Goal: Check status

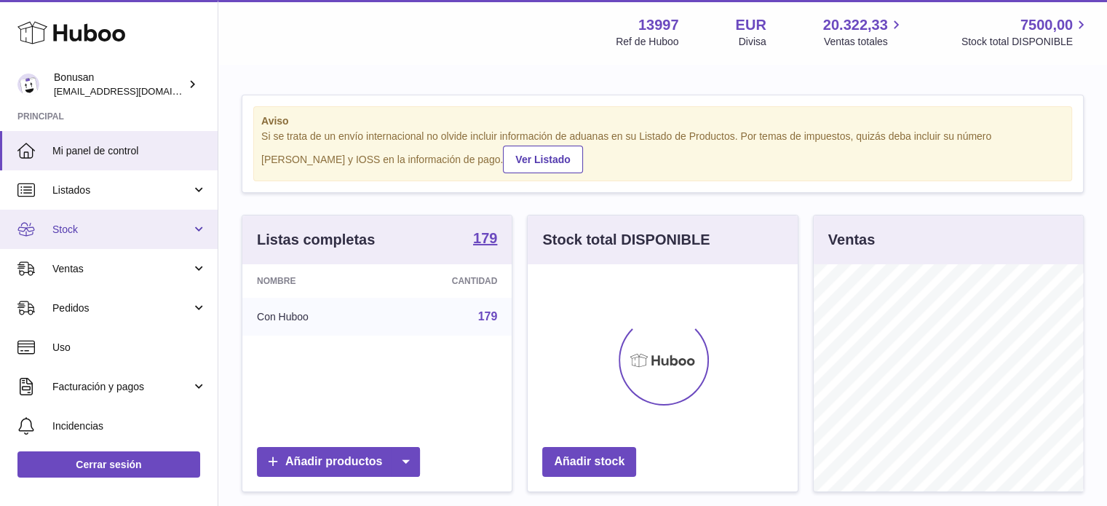
scroll to position [227, 270]
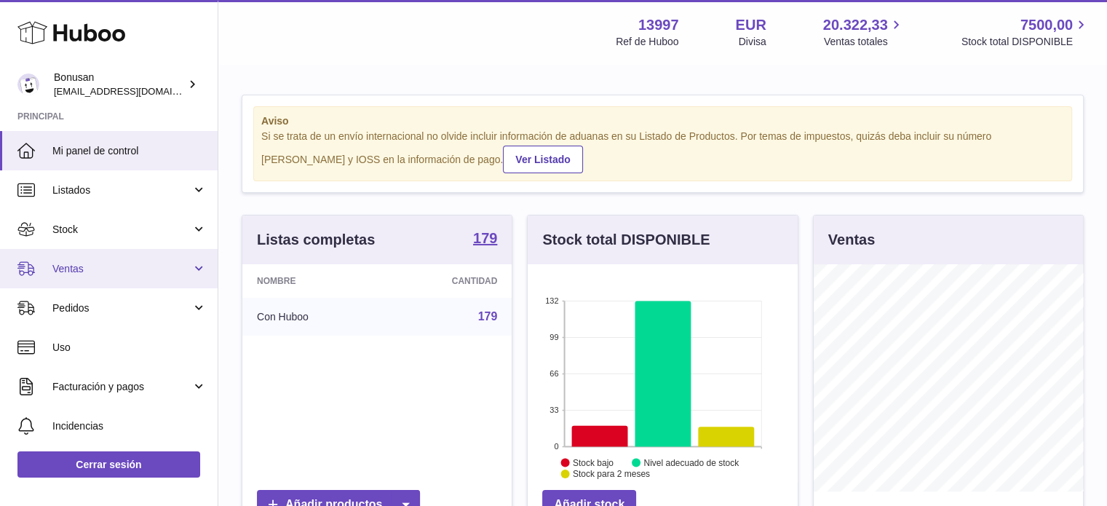
click at [91, 273] on span "Ventas" at bounding box center [121, 269] width 139 height 14
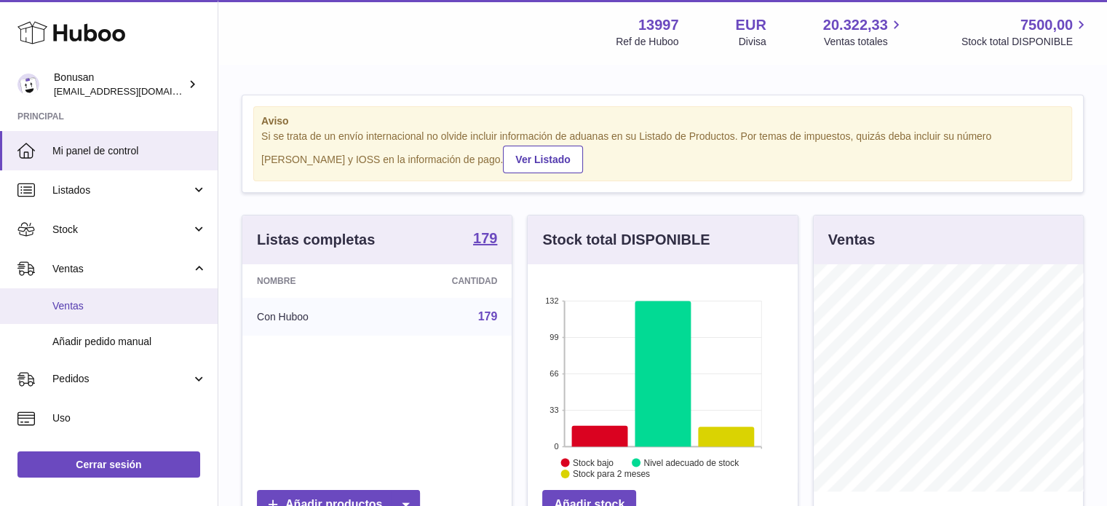
click at [90, 299] on span "Ventas" at bounding box center [129, 306] width 154 height 14
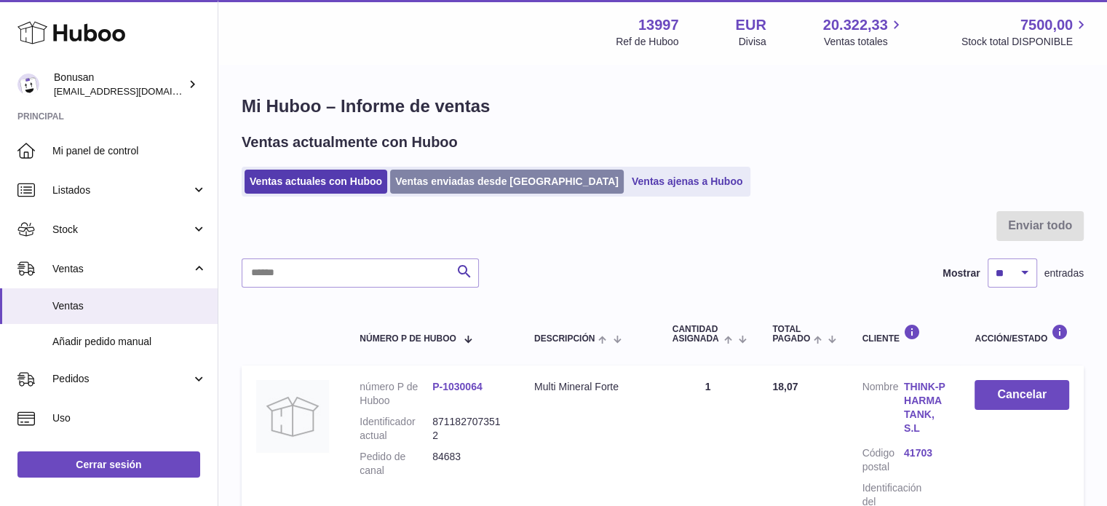
click at [445, 180] on link "Ventas enviadas desde [GEOGRAPHIC_DATA]" at bounding box center [507, 182] width 234 height 24
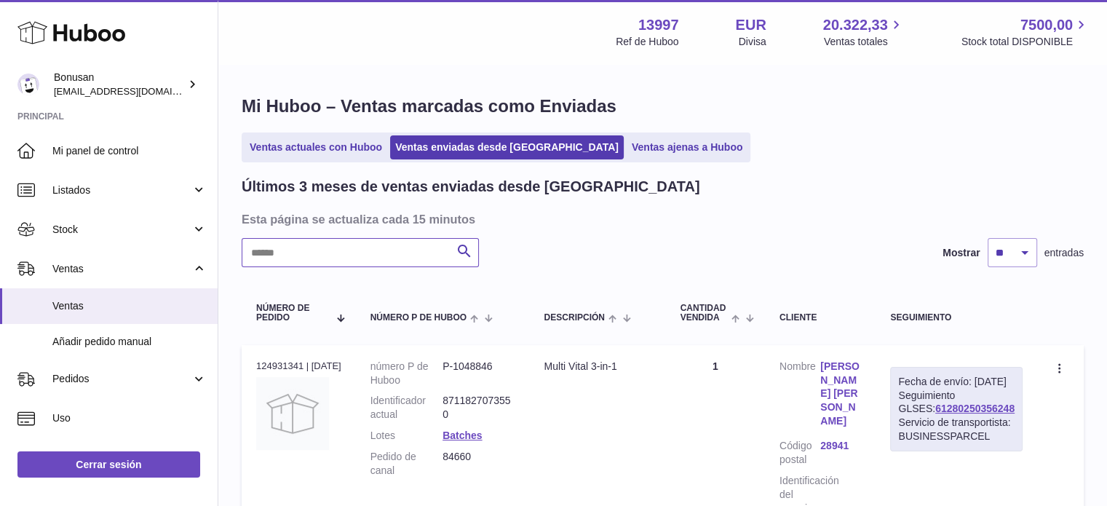
click at [400, 242] on input "text" at bounding box center [360, 252] width 237 height 29
paste input "*****"
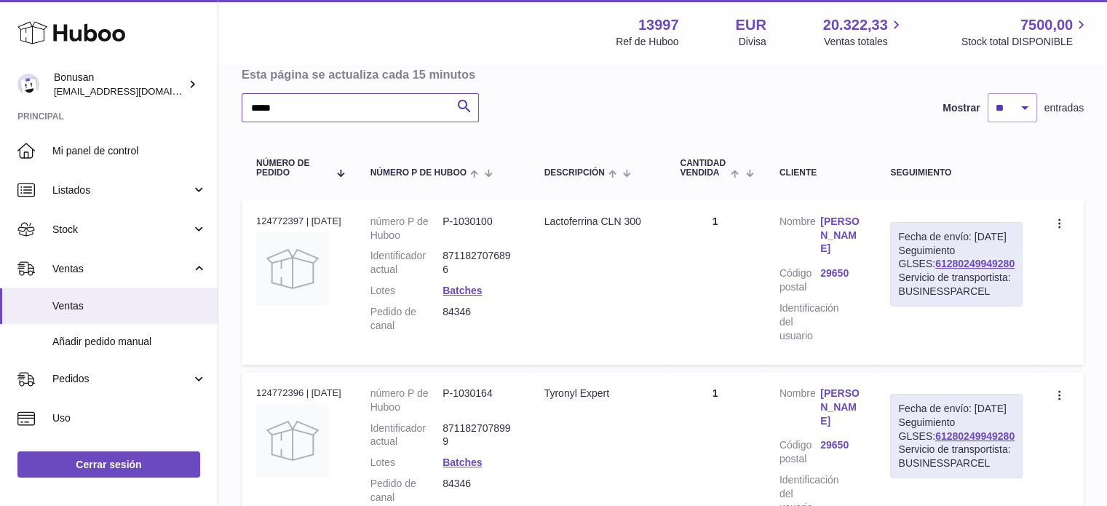
scroll to position [145, 0]
drag, startPoint x: 1015, startPoint y: 290, endPoint x: 928, endPoint y: 291, distance: 87.3
click at [928, 291] on div "Fecha de envío: 16º sep. 2025 Seguimiento GLSES: 61280249949280 Servicio de tra…" at bounding box center [956, 263] width 132 height 84
copy link "61280249949280"
drag, startPoint x: 310, startPoint y: 105, endPoint x: 215, endPoint y: 104, distance: 94.6
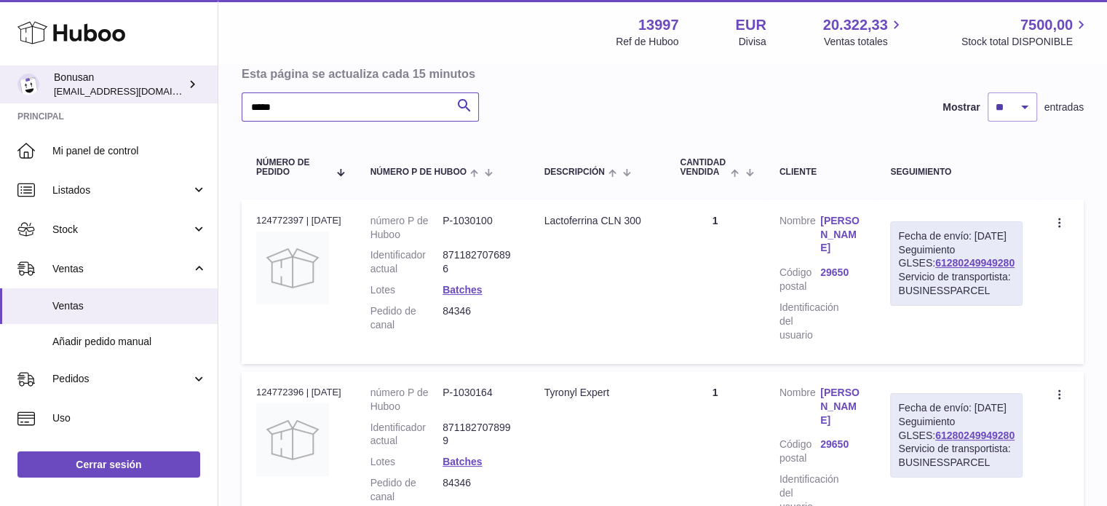
click at [215, 101] on div "Huboo Bonusan internalAdmin-13997@internal.huboo.com Principal Mi panel de cont…" at bounding box center [553, 256] width 1107 height 803
paste input "text"
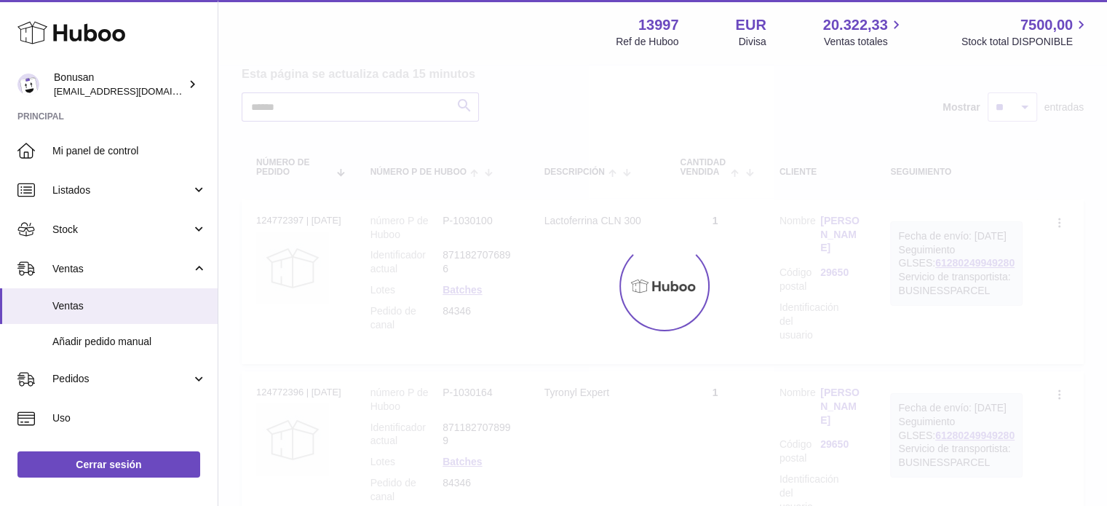
scroll to position [129, 0]
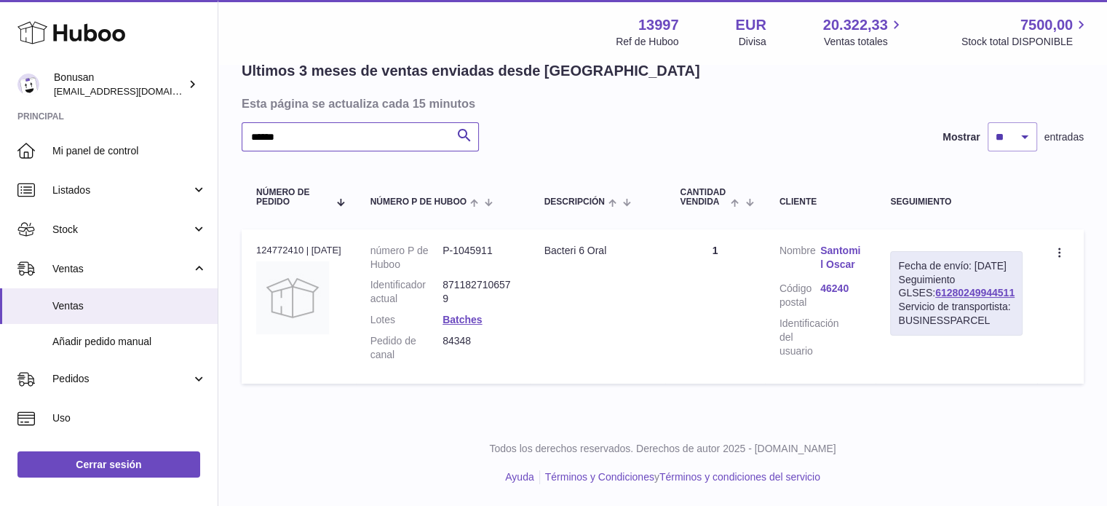
type input "*****"
drag, startPoint x: 1015, startPoint y: 304, endPoint x: 933, endPoint y: 303, distance: 82.2
click at [933, 303] on div "Fecha de envío: 16º sep. 2025 Seguimiento GLSES: 61280249944511 Servicio de tra…" at bounding box center [956, 293] width 132 height 84
copy link "61280249944511"
